Goal: Transaction & Acquisition: Subscribe to service/newsletter

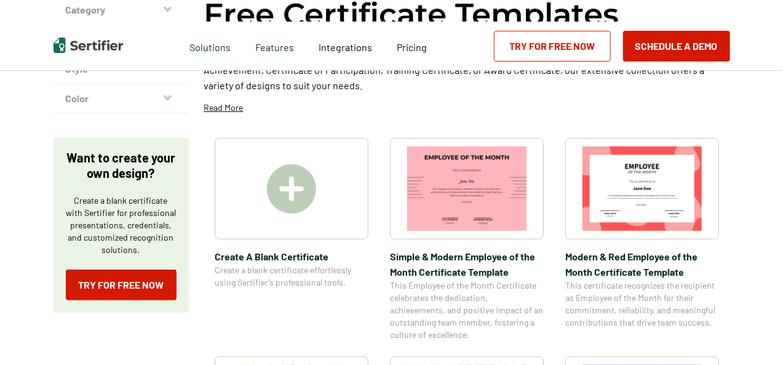
scroll to position [135, 0]
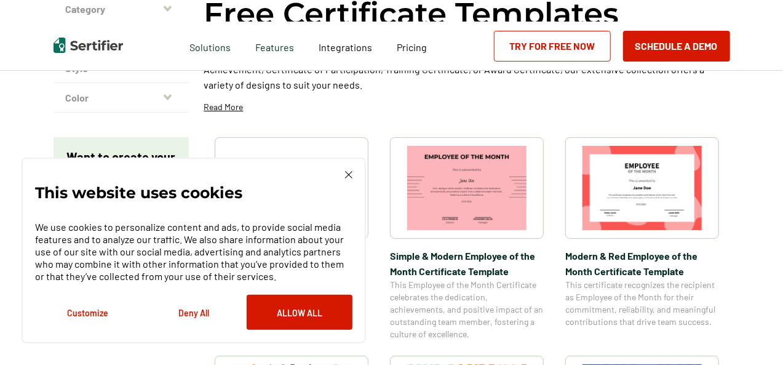
click at [345, 175] on img at bounding box center [348, 174] width 7 height 7
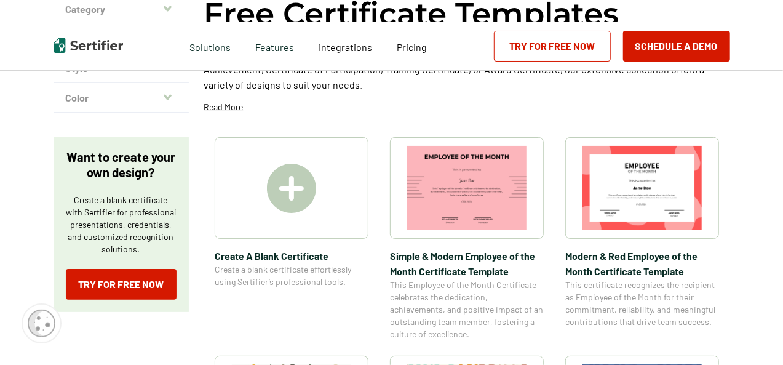
click at [308, 169] on img at bounding box center [291, 188] width 49 height 49
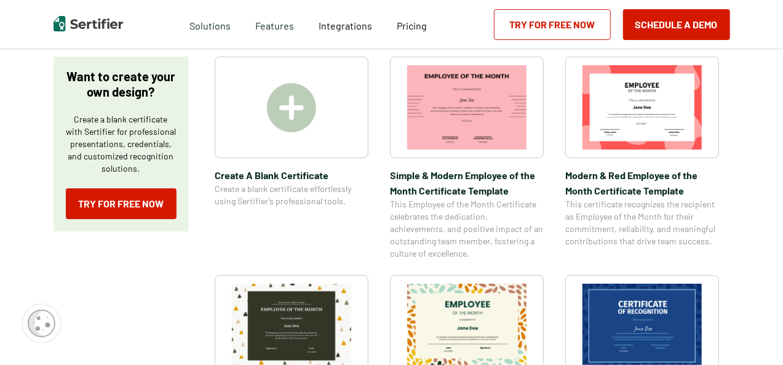
scroll to position [209, 0]
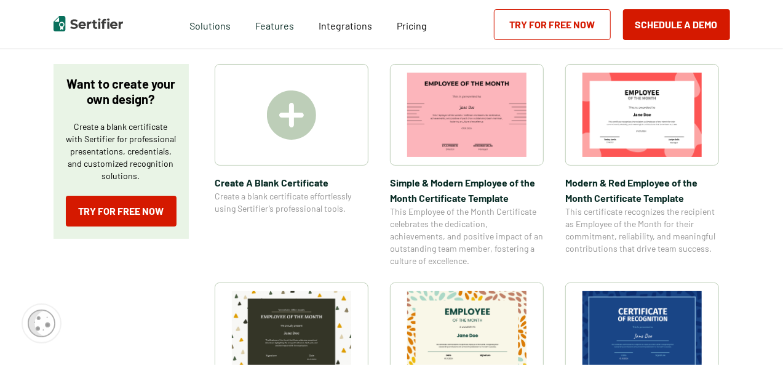
click at [283, 130] on img at bounding box center [291, 114] width 49 height 49
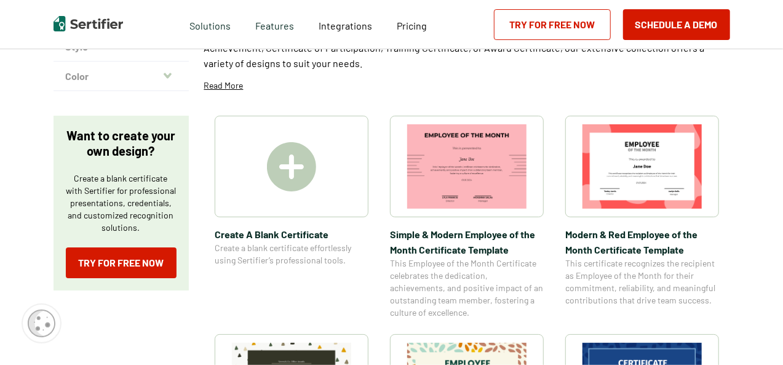
scroll to position [156, 0]
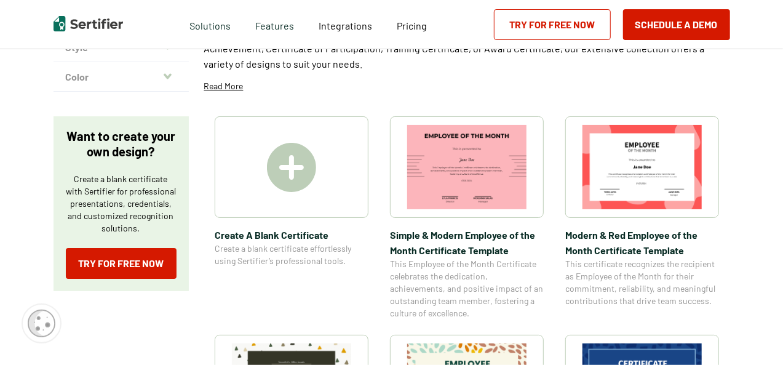
click at [529, 22] on link "Try for Free Now" at bounding box center [552, 24] width 117 height 31
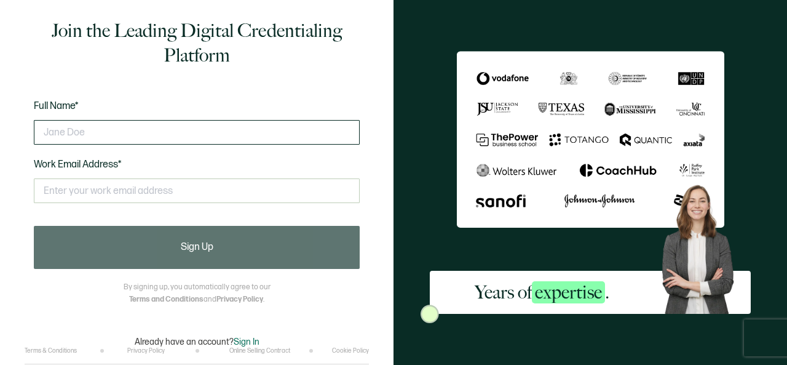
click at [217, 129] on input "text" at bounding box center [197, 132] width 326 height 25
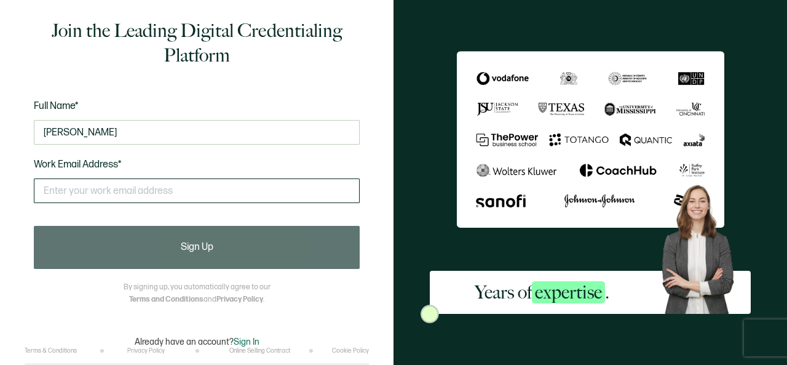
type input "[PERSON_NAME]"
click at [170, 186] on input "text" at bounding box center [197, 190] width 326 height 25
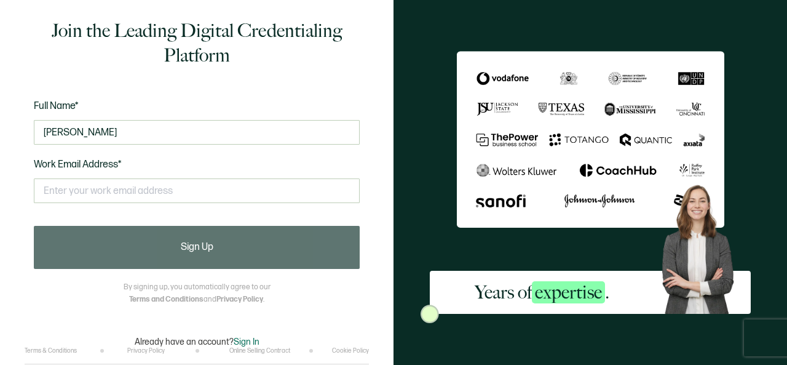
type input "[EMAIL_ADDRESS][DOMAIN_NAME]"
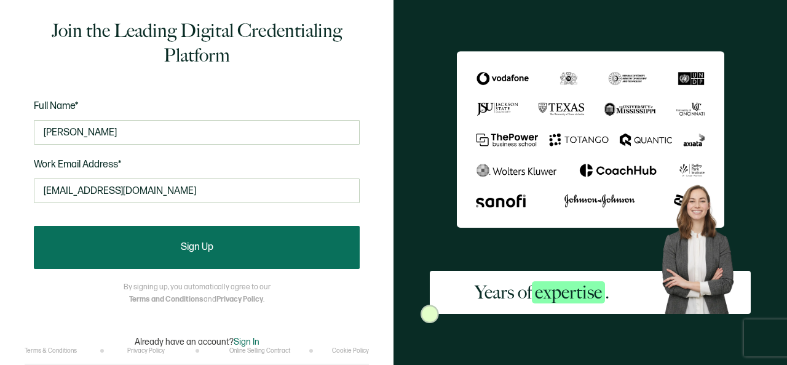
click at [232, 245] on button "Sign Up" at bounding box center [197, 247] width 326 height 43
